Goal: Task Accomplishment & Management: Use online tool/utility

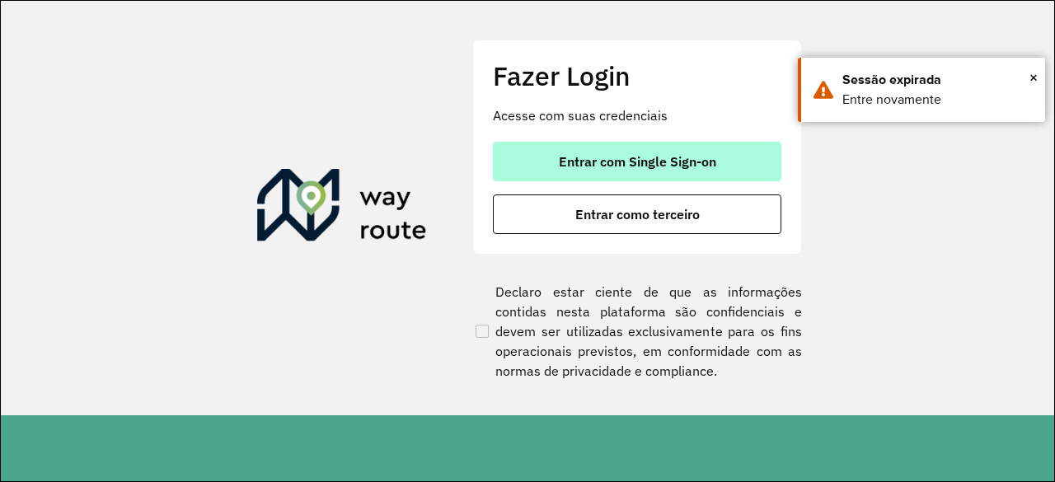
click at [630, 165] on span "Entrar com Single Sign-on" at bounding box center [637, 161] width 157 height 13
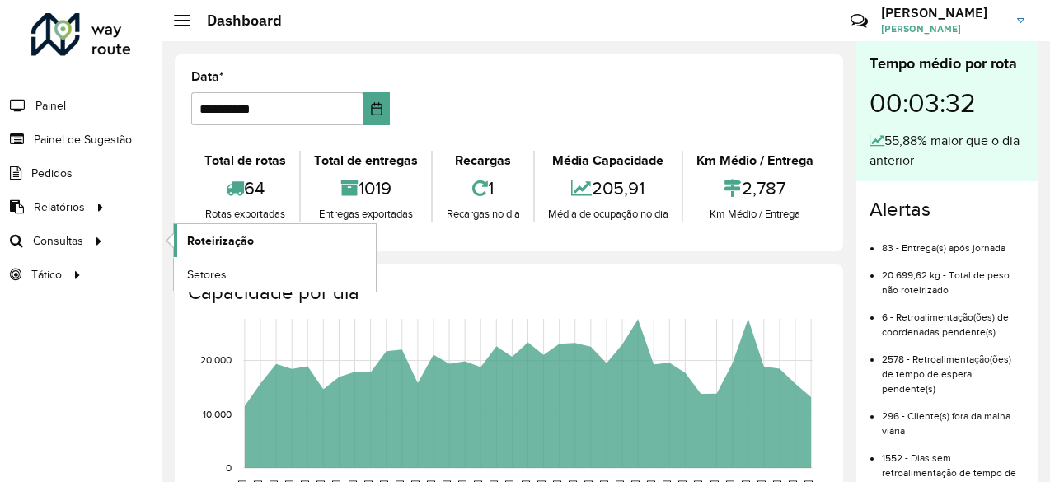
click at [237, 240] on span "Roteirização" at bounding box center [220, 240] width 67 height 17
click at [230, 276] on link "Setores" at bounding box center [275, 274] width 202 height 33
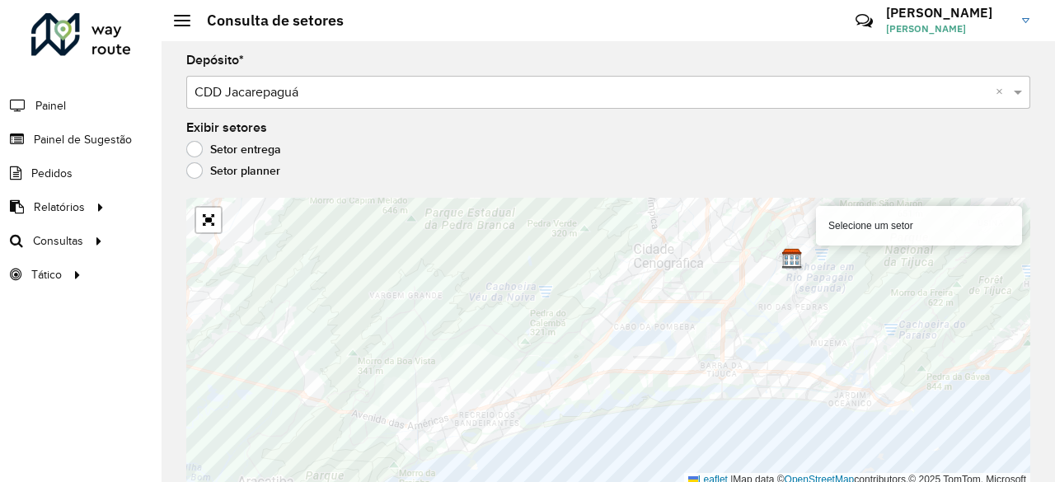
scroll to position [4, 0]
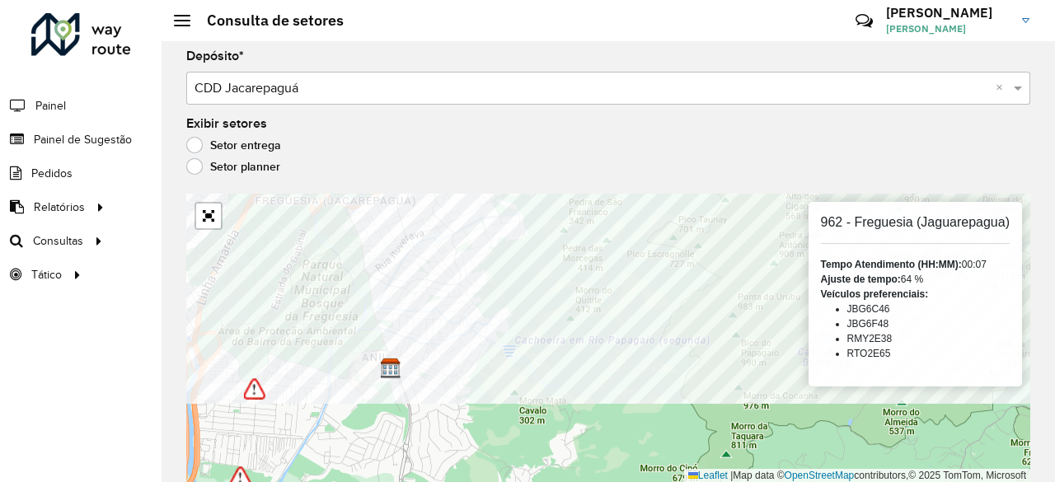
click at [490, 154] on formly-group "Depósito * Selecione um depósito × CDD Jacarepaguá × Exibir setores Setor entre…" at bounding box center [608, 266] width 844 height 433
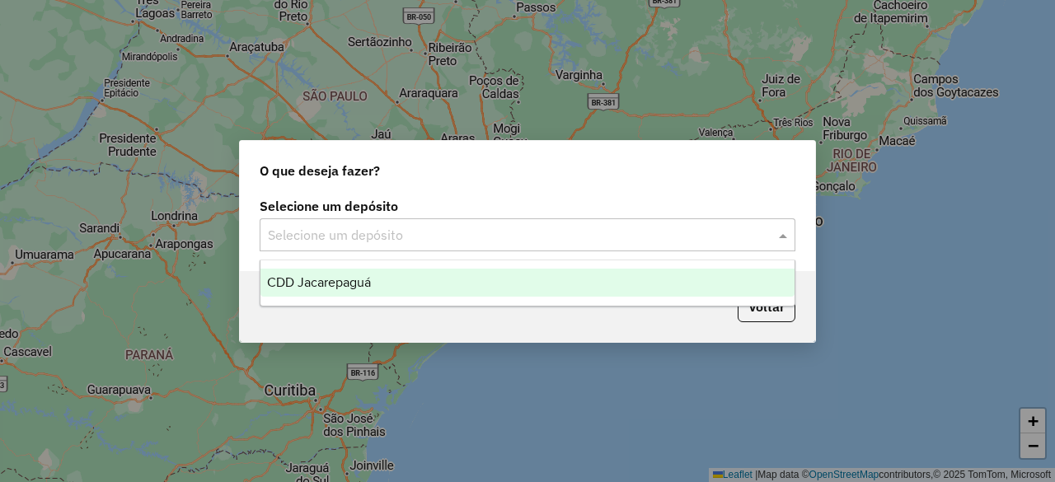
click at [408, 247] on div "Selecione um depósito" at bounding box center [528, 234] width 536 height 33
click at [373, 286] on div "CDD Jacarepaguá" at bounding box center [526, 283] width 533 height 28
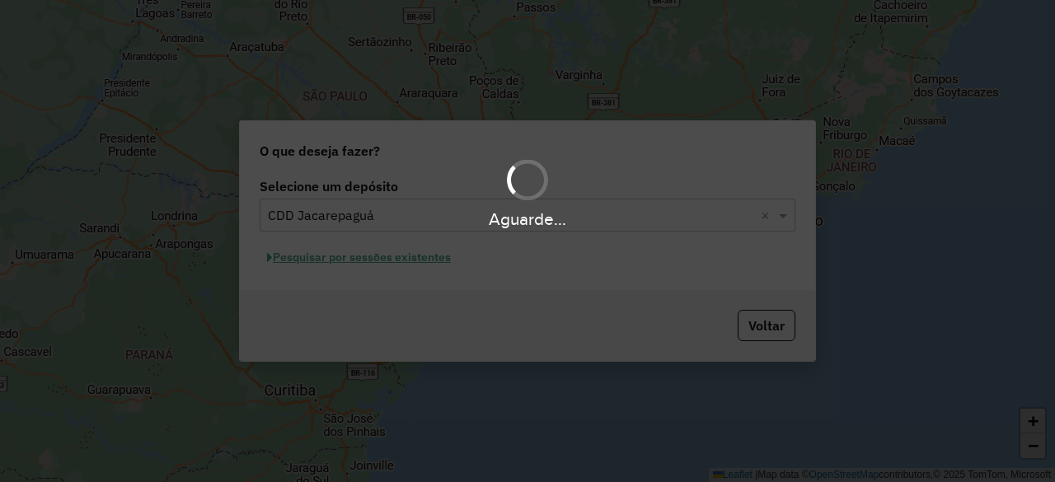
click at [350, 266] on div "Aguarde..." at bounding box center [527, 241] width 1055 height 482
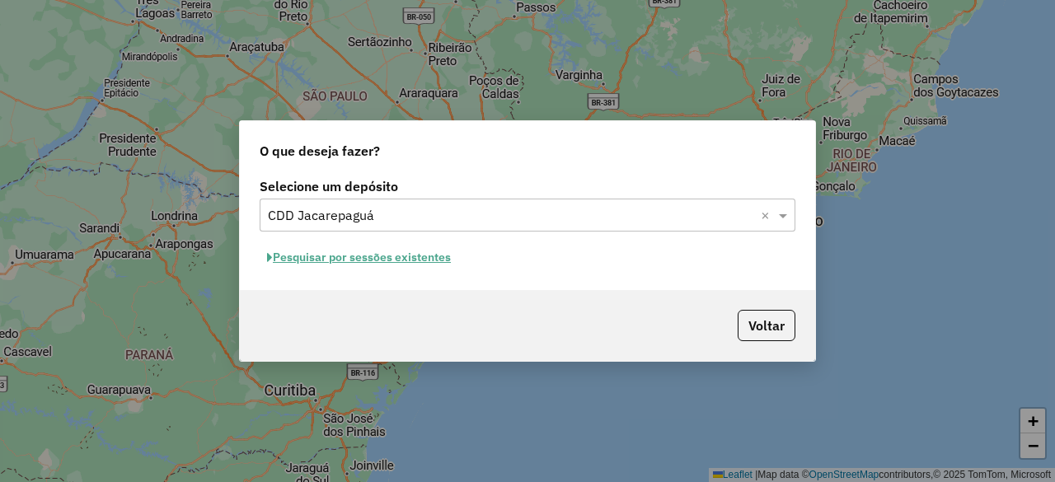
click at [336, 265] on button "Pesquisar por sessões existentes" at bounding box center [359, 258] width 199 height 26
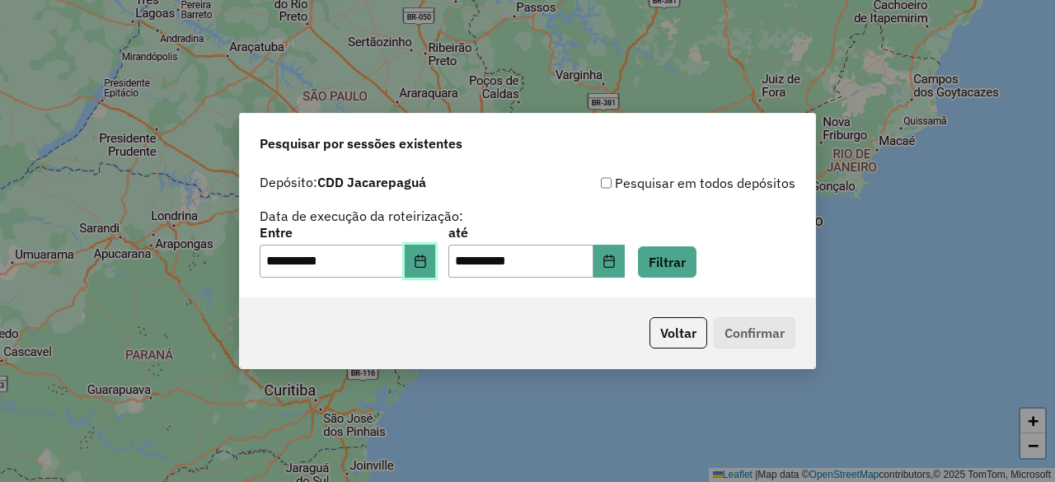
click at [427, 263] on icon "Choose Date" at bounding box center [420, 261] width 13 height 13
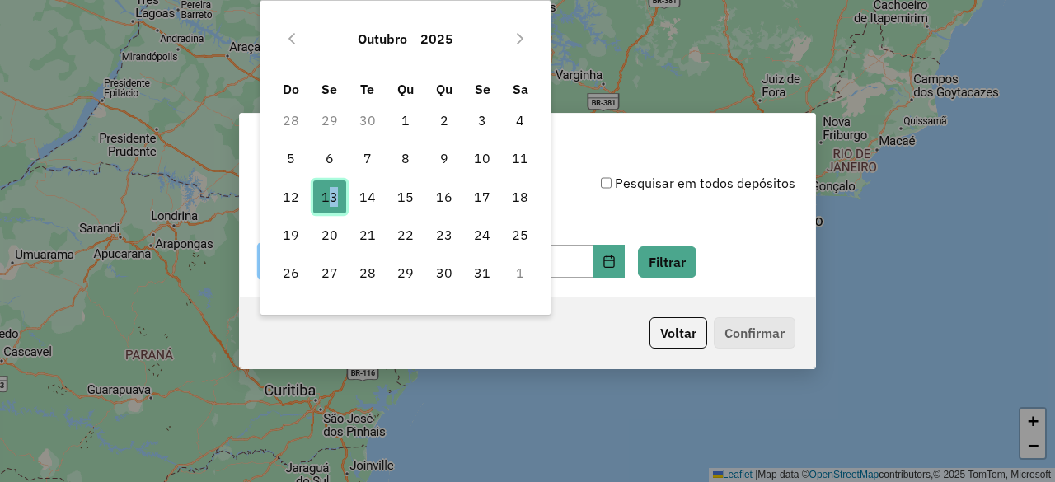
drag, startPoint x: 326, startPoint y: 202, endPoint x: 340, endPoint y: 201, distance: 14.0
click at [340, 201] on span "13" at bounding box center [329, 196] width 33 height 33
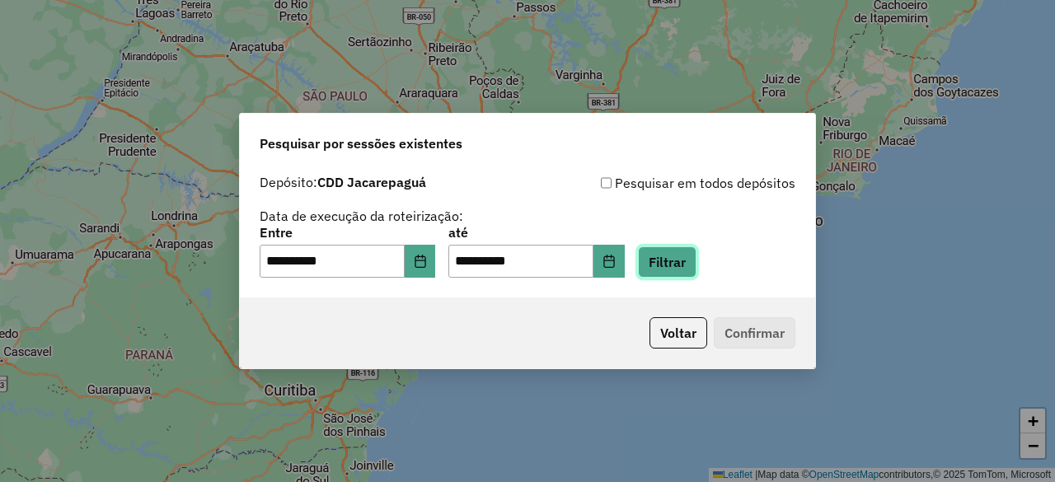
click at [695, 263] on button "Filtrar" at bounding box center [667, 261] width 59 height 31
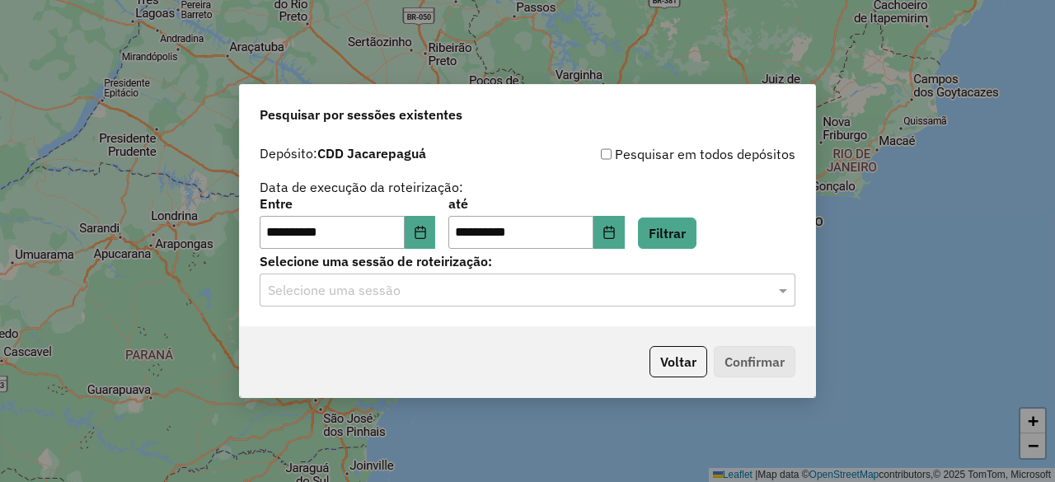
click at [345, 297] on input "text" at bounding box center [511, 291] width 486 height 20
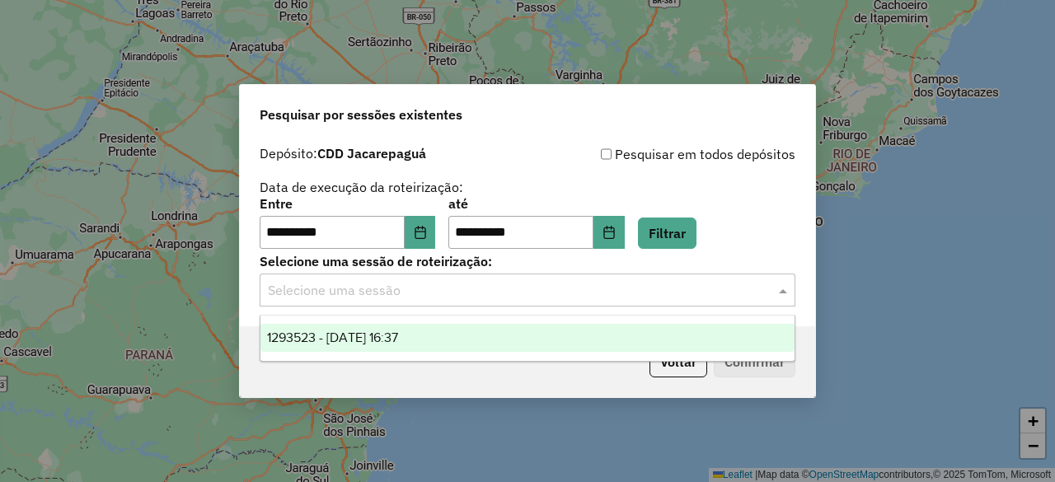
click at [340, 341] on span "1293523 - [DATE] 16:37" at bounding box center [332, 337] width 131 height 14
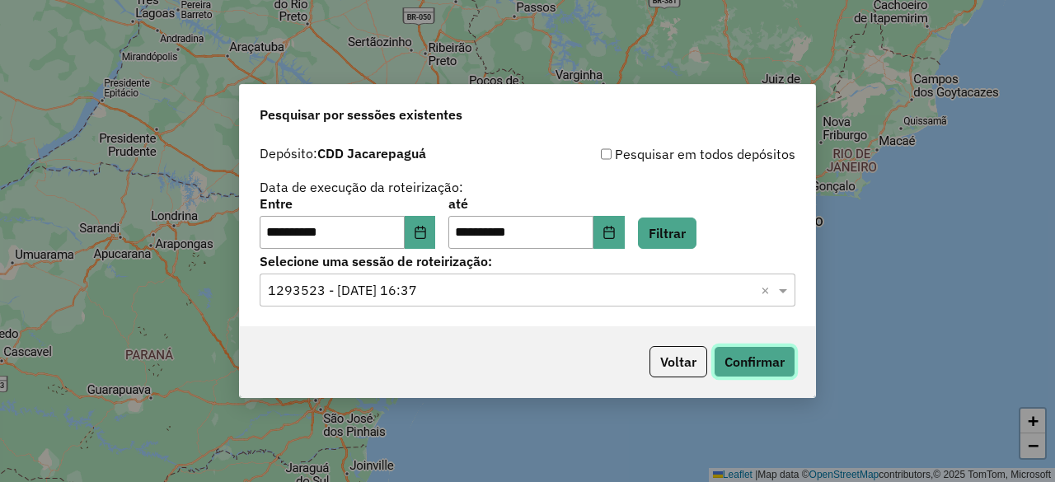
click at [760, 362] on button "Confirmar" at bounding box center [755, 361] width 82 height 31
